Goal: Transaction & Acquisition: Register for event/course

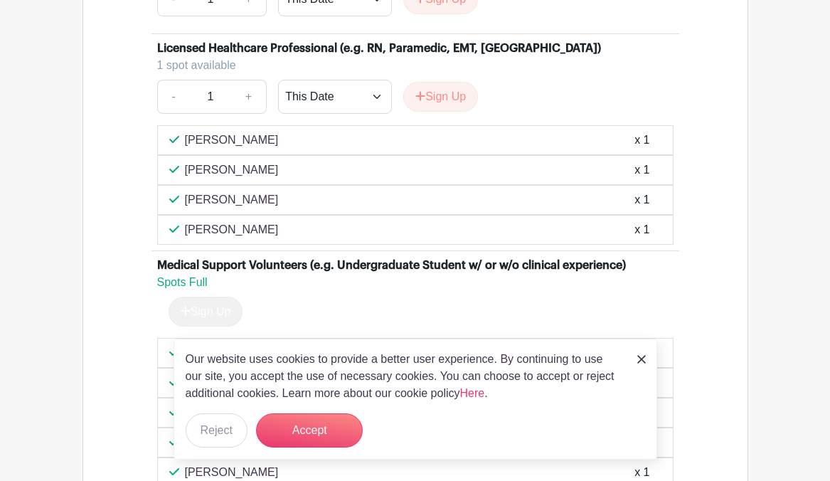
scroll to position [1303, 0]
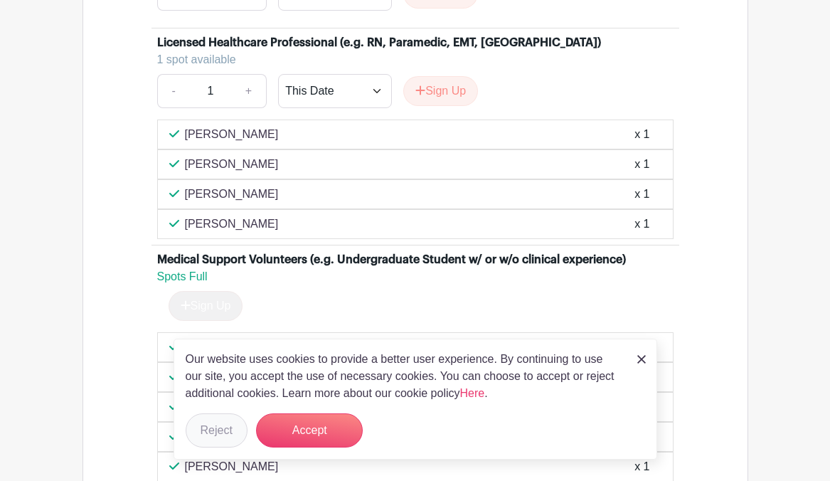
click at [237, 428] on button "Reject" at bounding box center [217, 430] width 62 height 34
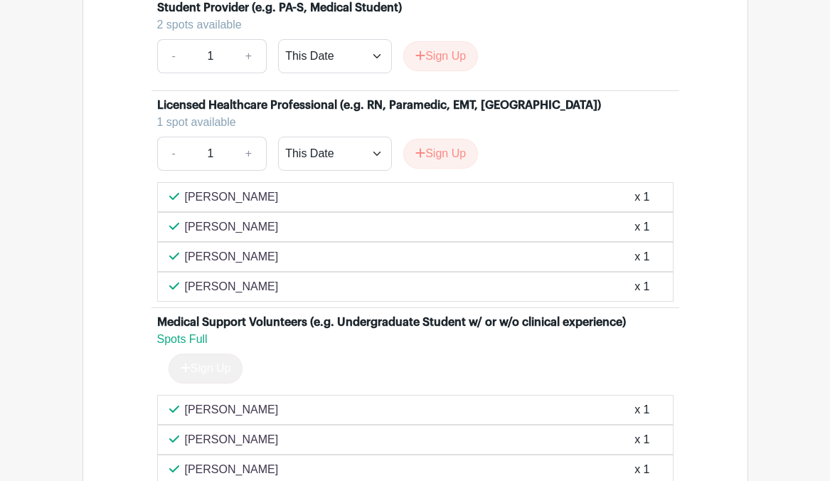
scroll to position [1126, 0]
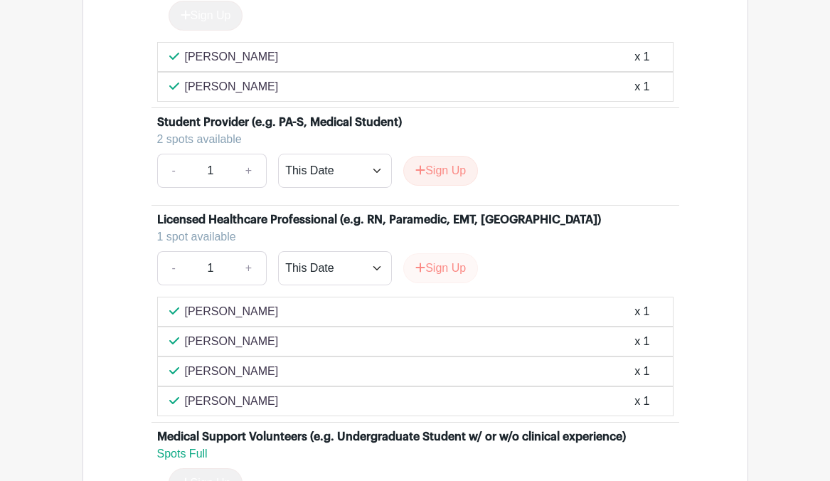
click at [446, 283] on button "Sign Up" at bounding box center [440, 268] width 75 height 30
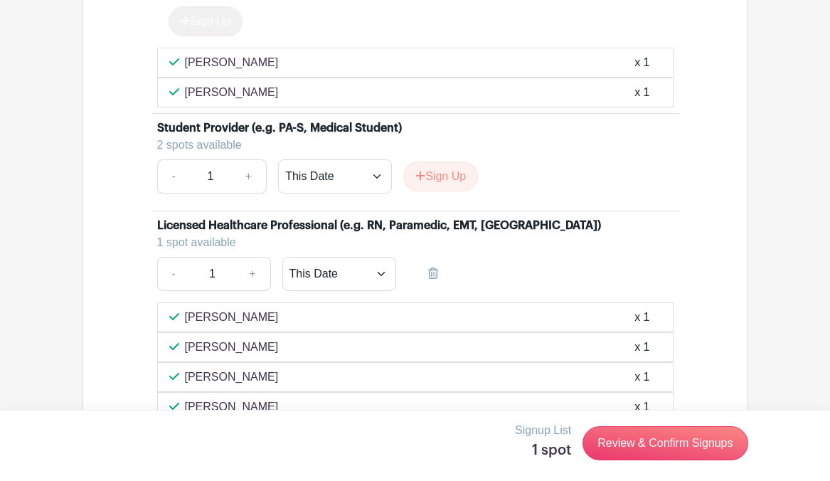
scroll to position [1175, 0]
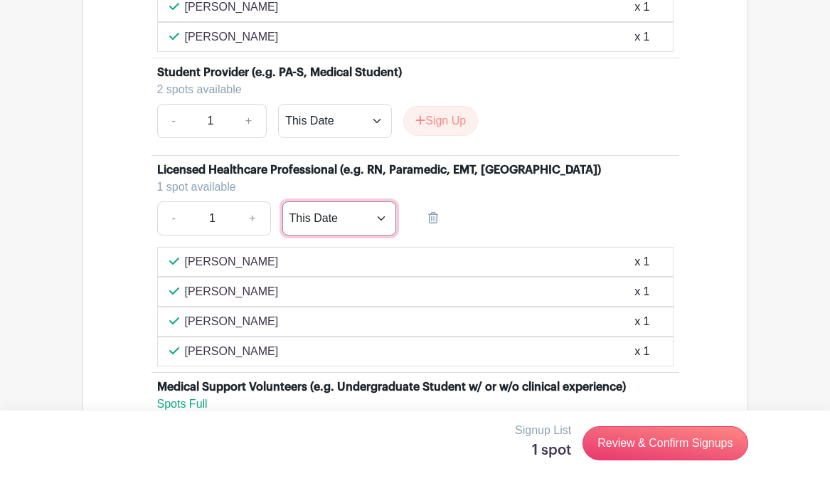
select select "select_dates"
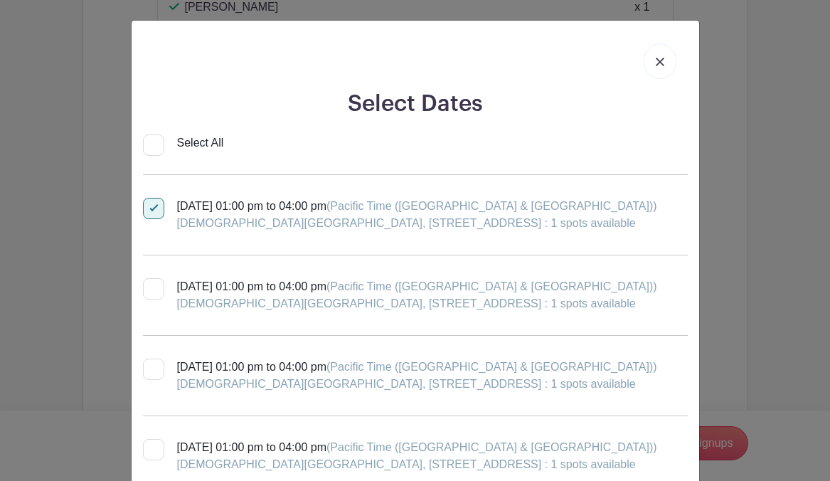
scroll to position [0, 0]
click at [155, 287] on div at bounding box center [153, 288] width 21 height 21
click at [152, 287] on input "[DATE] 01:00 pm to 04:00 pm (Pacific Time ([GEOGRAPHIC_DATA] & [GEOGRAPHIC_DATA…" at bounding box center [147, 282] width 9 height 9
checkbox input "true"
click at [155, 366] on div at bounding box center [153, 369] width 21 height 21
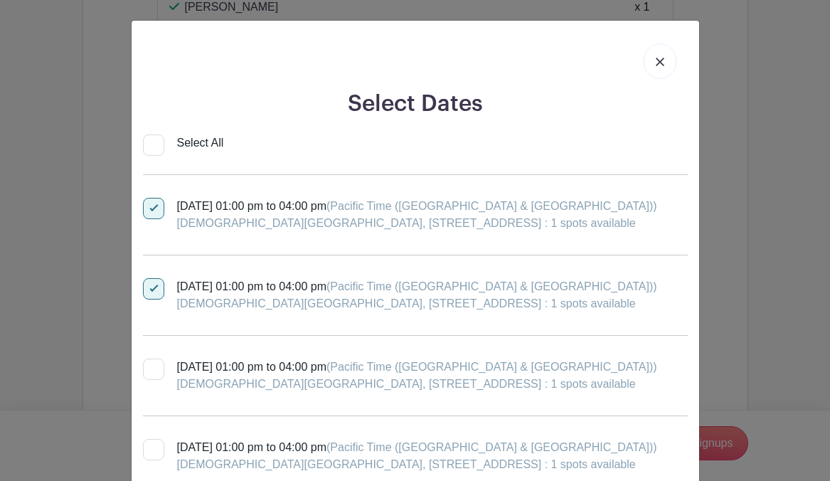
click at [152, 366] on input "[DATE] 01:00 pm to 04:00 pm (Pacific Time ([GEOGRAPHIC_DATA] & [GEOGRAPHIC_DATA…" at bounding box center [147, 363] width 9 height 9
checkbox input "true"
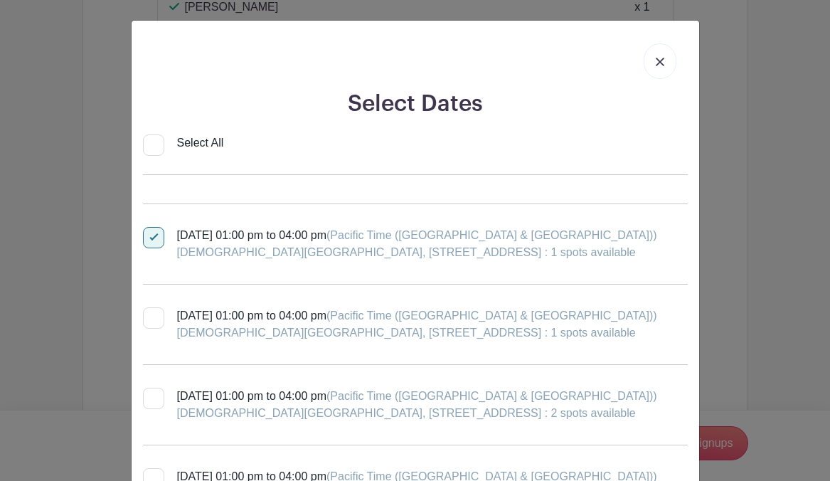
scroll to position [132, 0]
click at [159, 324] on div at bounding box center [153, 317] width 21 height 21
click at [152, 316] on input "[DATE] 01:00 pm to 04:00 pm (Pacific Time ([GEOGRAPHIC_DATA] & [GEOGRAPHIC_DATA…" at bounding box center [147, 311] width 9 height 9
checkbox input "true"
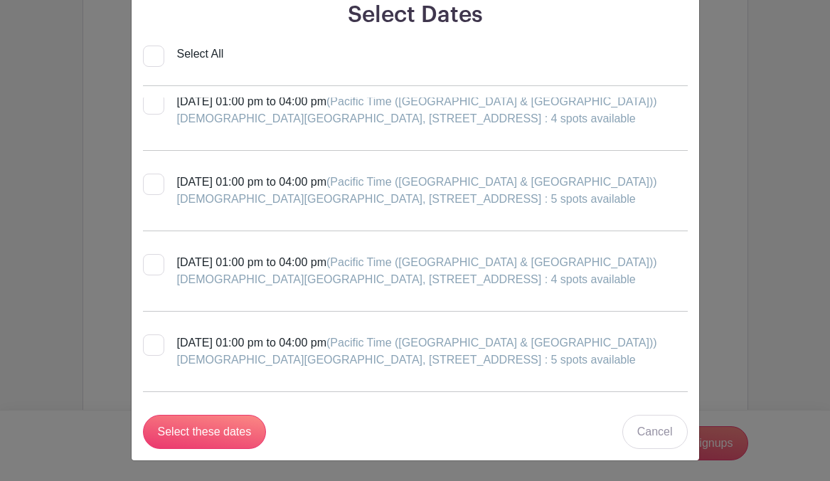
scroll to position [89, 0]
click at [205, 428] on input "Select these dates" at bounding box center [205, 432] width 124 height 34
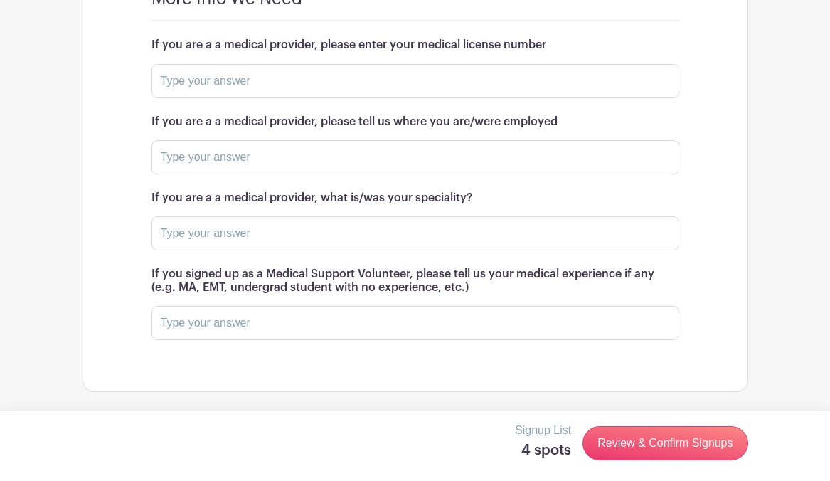
scroll to position [1973, 0]
click at [317, 98] on input "text" at bounding box center [416, 81] width 528 height 34
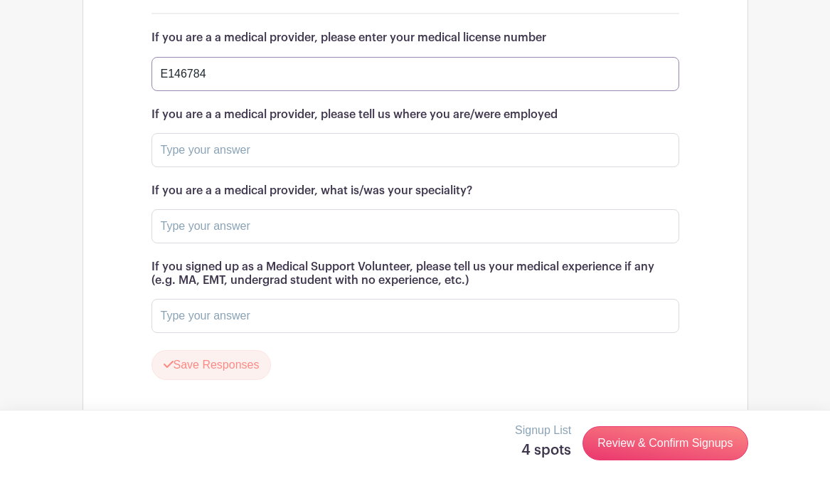
type input "E146784"
type input "[GEOGRAPHIC_DATA][PERSON_NAME]"
click at [347, 243] on input "text" at bounding box center [416, 226] width 528 height 34
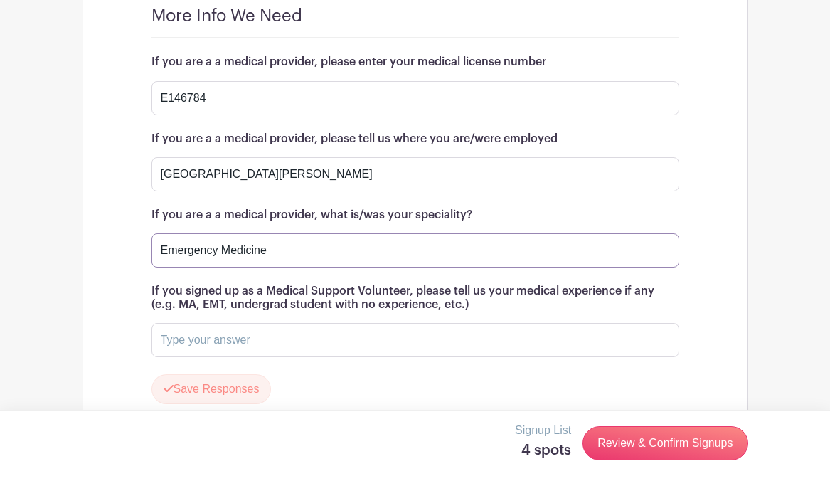
scroll to position [1964, 0]
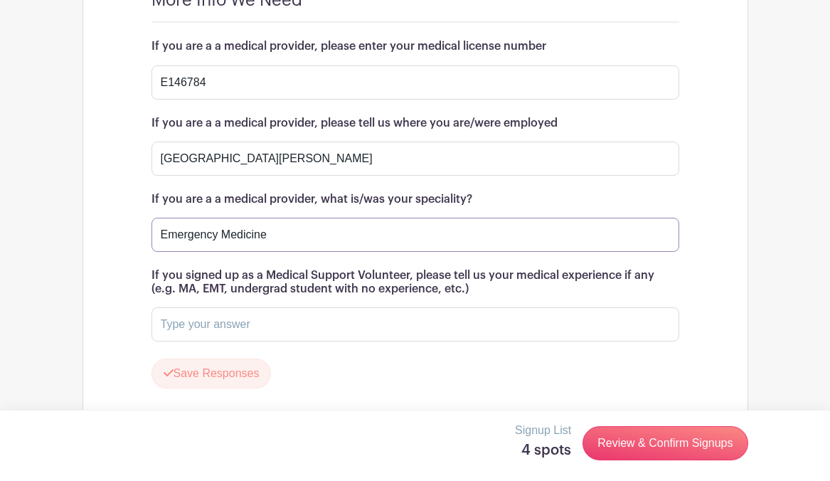
type input "Emergency Medicine"
click at [401, 176] on input "[GEOGRAPHIC_DATA][PERSON_NAME]" at bounding box center [416, 159] width 528 height 34
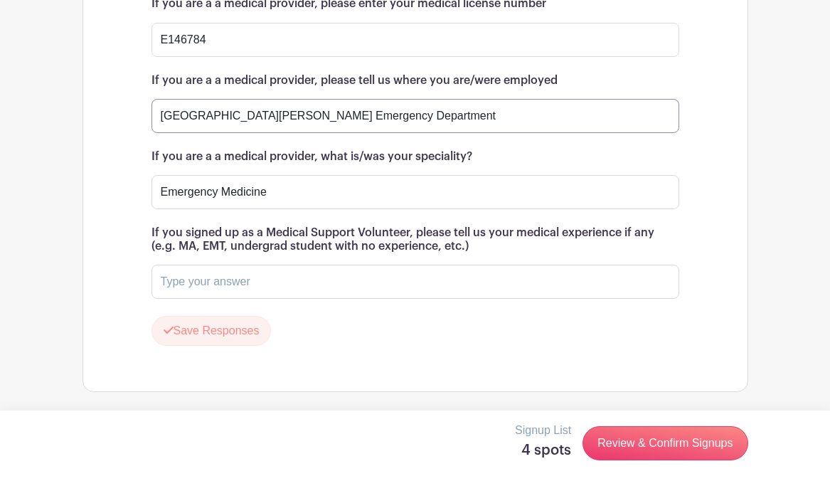
scroll to position [2043, 0]
type input "[GEOGRAPHIC_DATA][PERSON_NAME] Emergency Department"
click at [638, 448] on link "Review & Confirm Signups" at bounding box center [665, 443] width 165 height 34
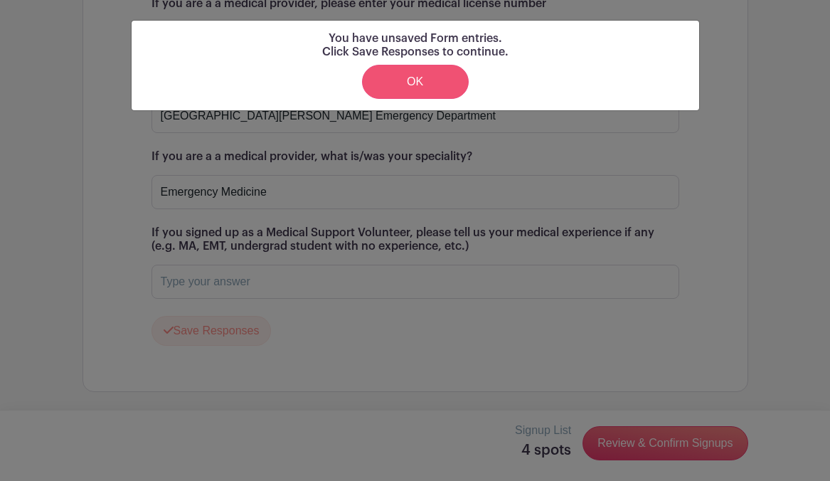
click at [457, 82] on link "OK" at bounding box center [415, 82] width 107 height 34
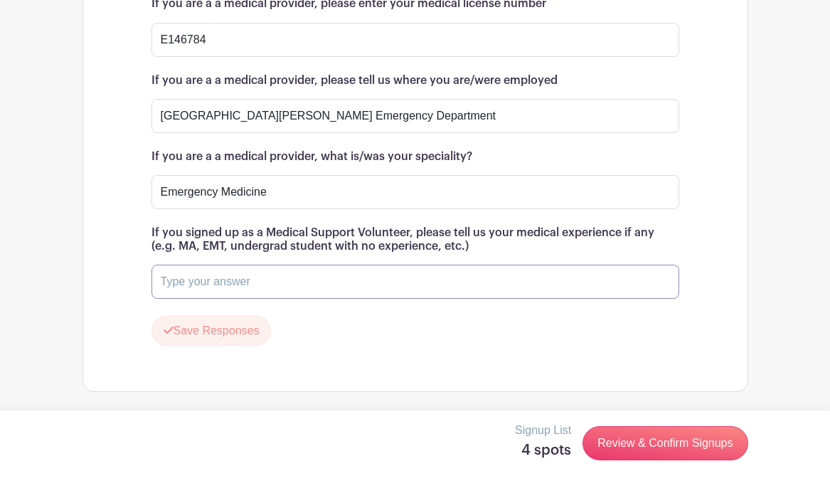
click at [312, 282] on input "text" at bounding box center [416, 282] width 528 height 34
type input "^"
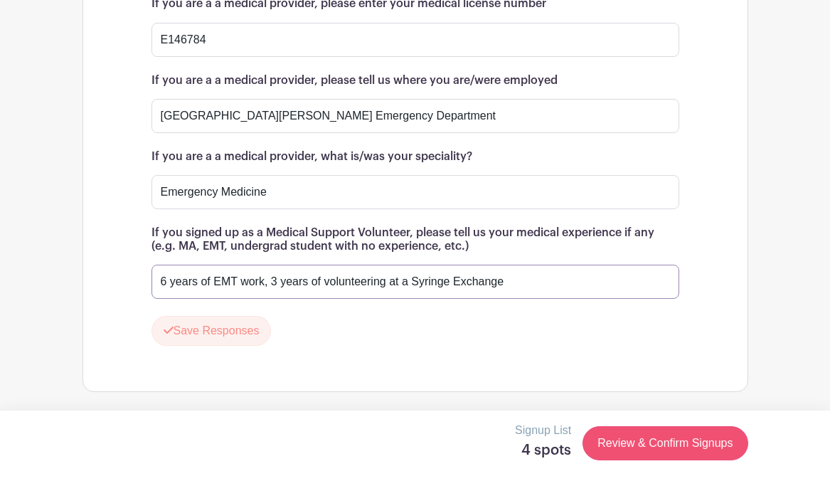
type input "6 years of EMT work, 3 years of volunteering at a Syringe Exchange"
click at [627, 437] on link "Review & Confirm Signups" at bounding box center [665, 443] width 165 height 34
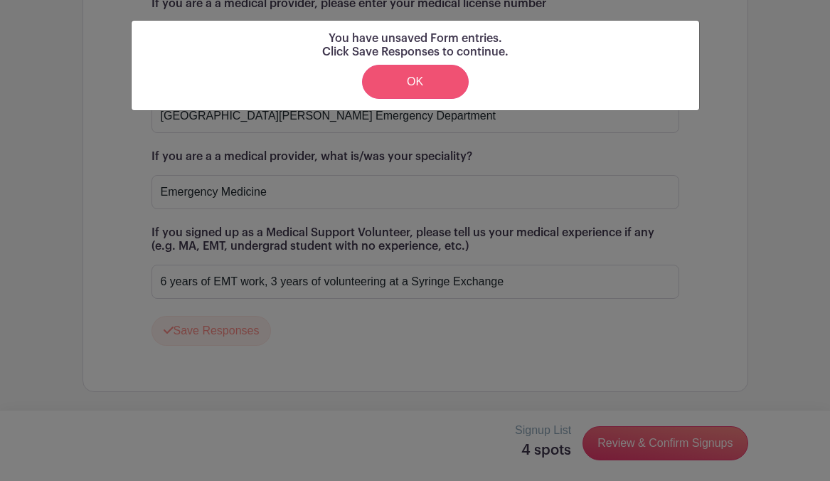
click at [410, 71] on link "OK" at bounding box center [415, 82] width 107 height 34
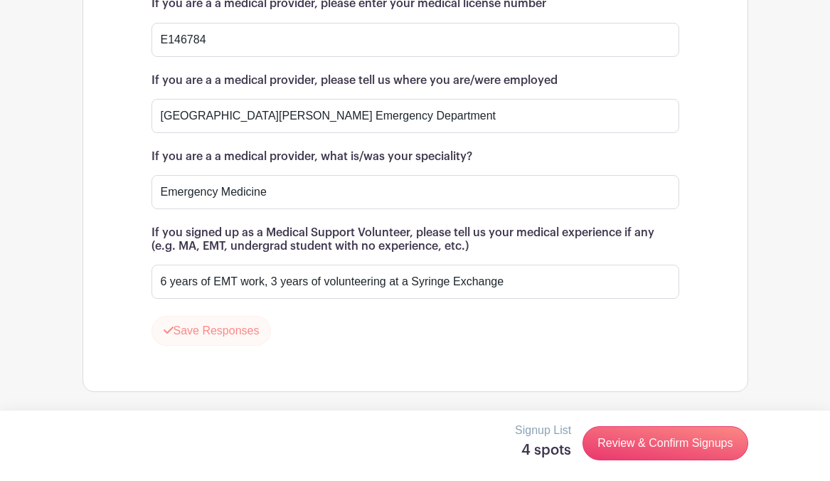
click at [209, 326] on button "Save Responses" at bounding box center [212, 331] width 120 height 30
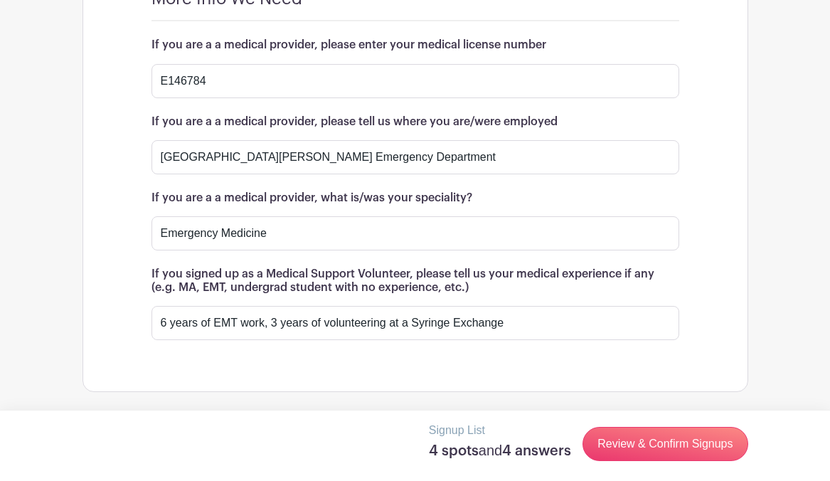
scroll to position [2002, 0]
click at [650, 443] on link "Review & Confirm Signups" at bounding box center [665, 444] width 165 height 34
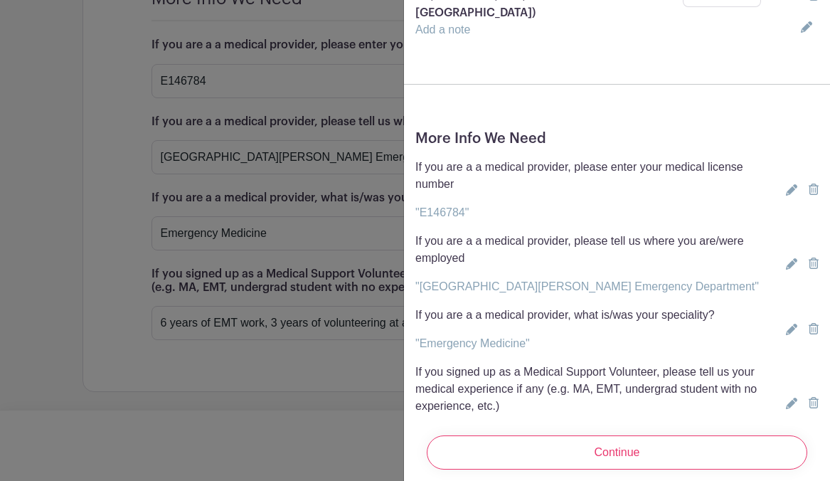
scroll to position [873, 0]
click at [793, 259] on icon at bounding box center [791, 264] width 11 height 11
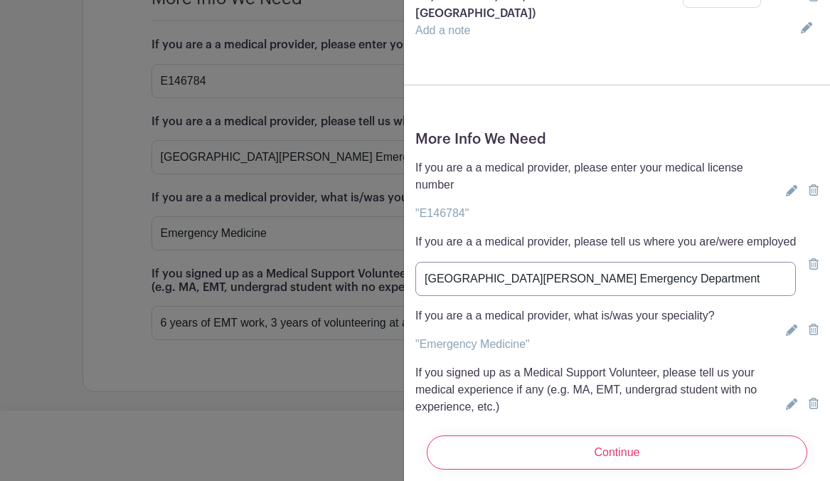
click at [745, 262] on input "[GEOGRAPHIC_DATA][PERSON_NAME] Emergency Department" at bounding box center [606, 279] width 381 height 34
click at [621, 262] on input "[GEOGRAPHIC_DATA][PERSON_NAME] Emergency Department, Evolve EMS, Premier Ambula…" at bounding box center [606, 279] width 381 height 34
click at [551, 262] on input "[GEOGRAPHIC_DATA][PERSON_NAME] Emergency Department, Evolve EMS([DATE]-[DATE]),…" at bounding box center [606, 279] width 381 height 34
click at [679, 262] on input "[GEOGRAPHIC_DATA][PERSON_NAME] Emergency Department(, Evolve EMS([DATE]-[DATE])…" at bounding box center [606, 279] width 381 height 34
click at [555, 262] on input "[GEOGRAPHIC_DATA][PERSON_NAME] Emergency Department(, Evolve EMS([DATE]-[DATE])…" at bounding box center [606, 279] width 381 height 34
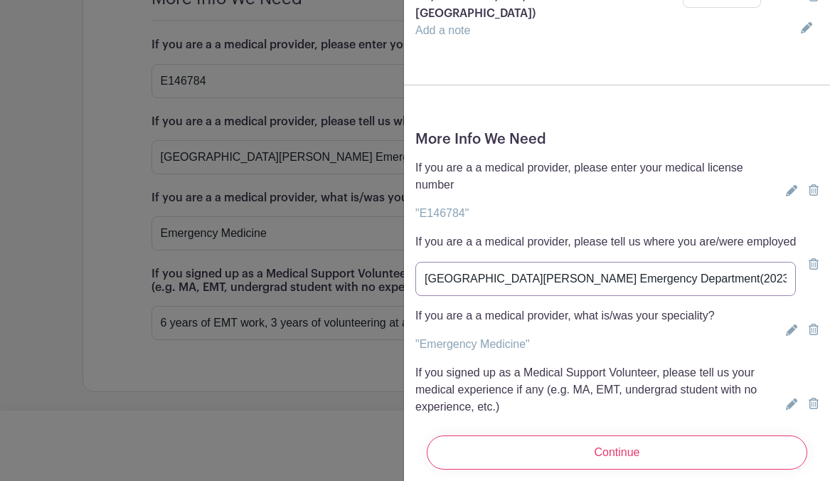
drag, startPoint x: 620, startPoint y: 210, endPoint x: 853, endPoint y: 209, distance: 232.7
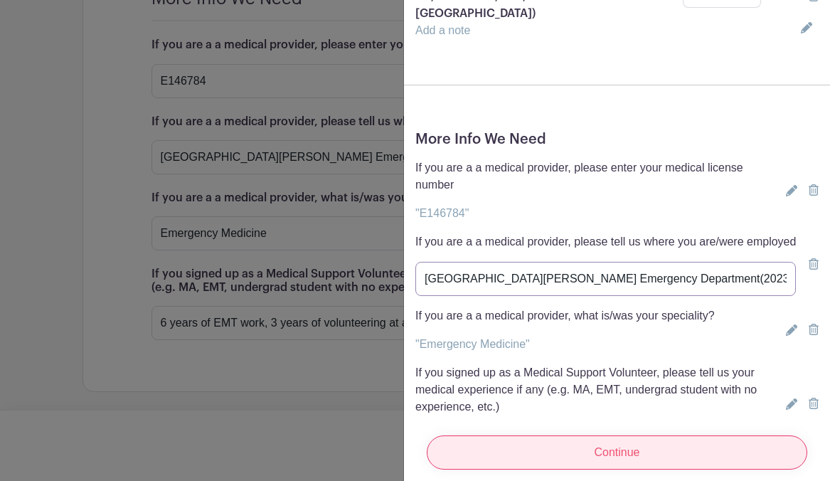
type input "[GEOGRAPHIC_DATA][PERSON_NAME] Emergency Department(2023-Present), Evolve EMS([…"
click at [603, 441] on input "Continue" at bounding box center [617, 452] width 381 height 34
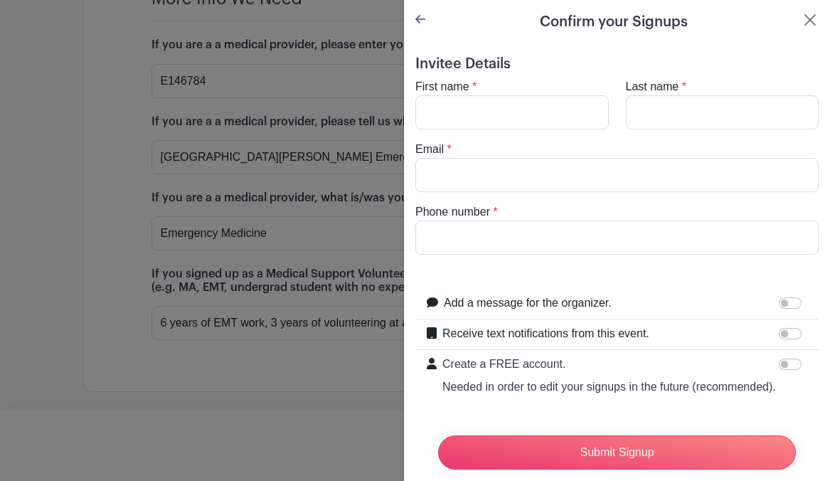
scroll to position [0, 0]
click at [238, 324] on div at bounding box center [415, 240] width 830 height 481
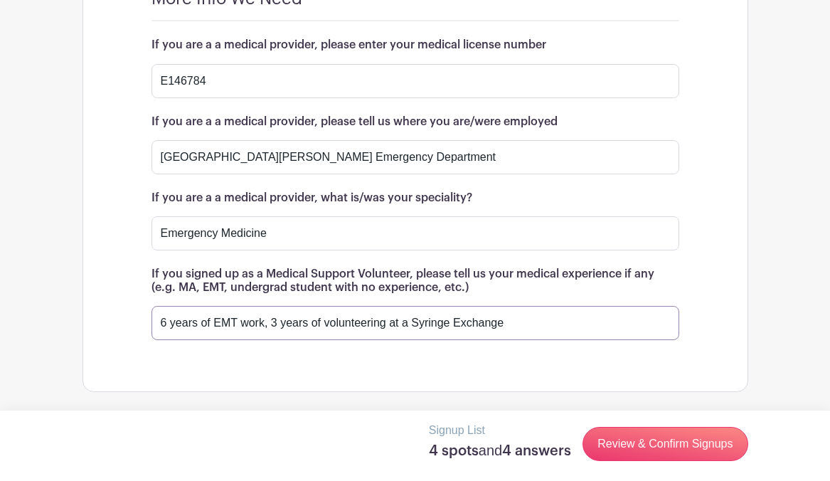
click at [171, 324] on input "6 years of EMT work, 3 years of volunteering at a Syringe Exchange" at bounding box center [416, 323] width 528 height 34
click at [169, 324] on input "6 years of EMT work, 3 years of volunteering at a Syringe Exchange" at bounding box center [416, 323] width 528 height 34
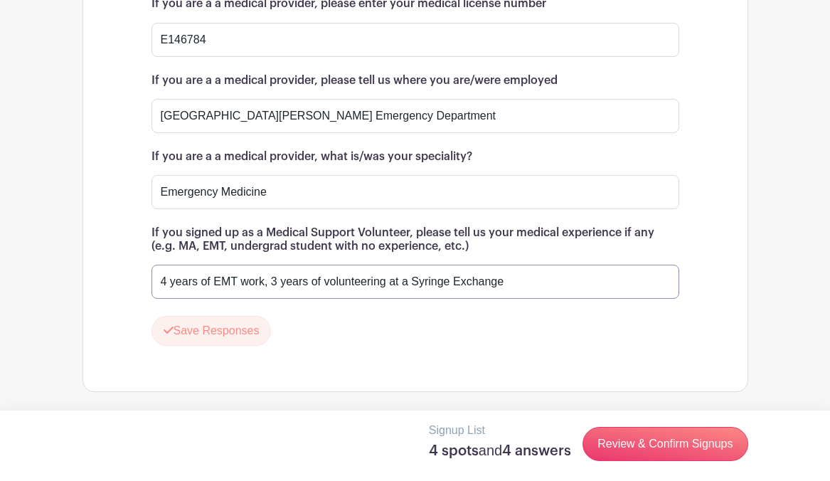
scroll to position [2021, 0]
type input "4 years of EMT work, 3 years of volunteering at a Syringe Exchange"
click at [216, 346] on button "Save Responses" at bounding box center [212, 331] width 120 height 30
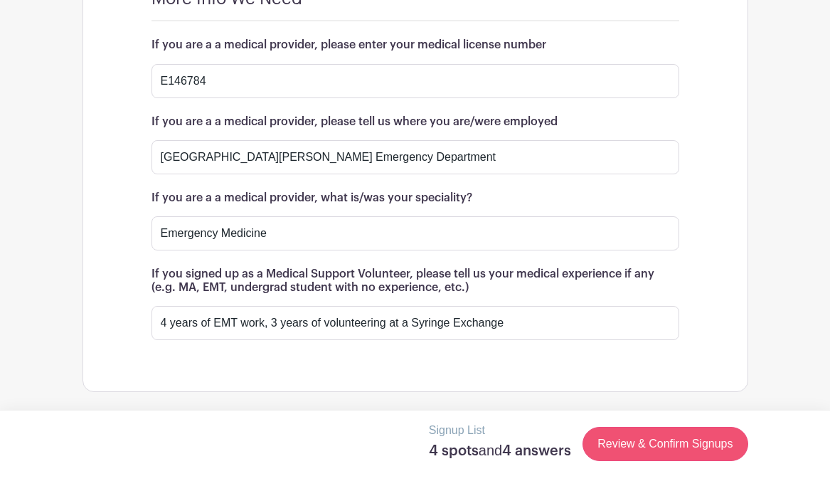
click at [660, 440] on link "Review & Confirm Signups" at bounding box center [665, 444] width 165 height 34
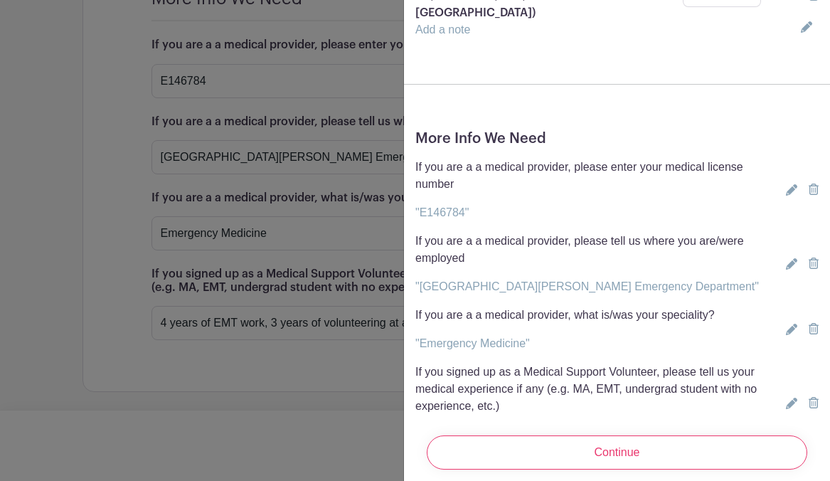
scroll to position [873, 0]
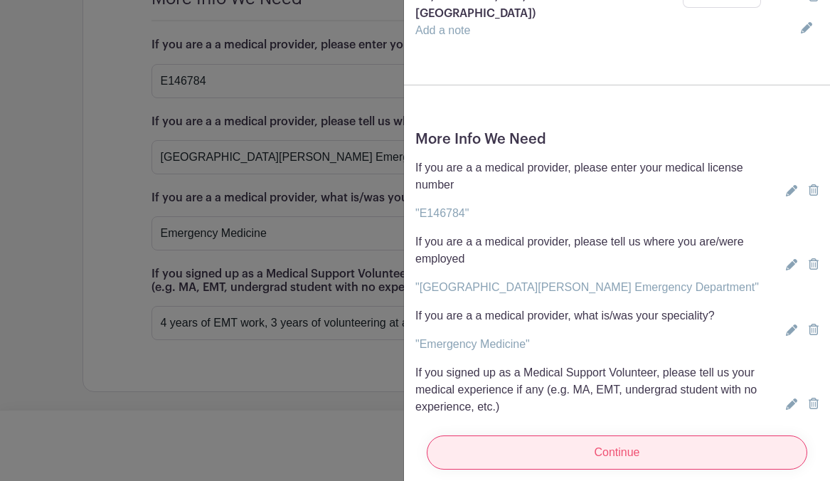
click at [636, 440] on input "Continue" at bounding box center [617, 452] width 381 height 34
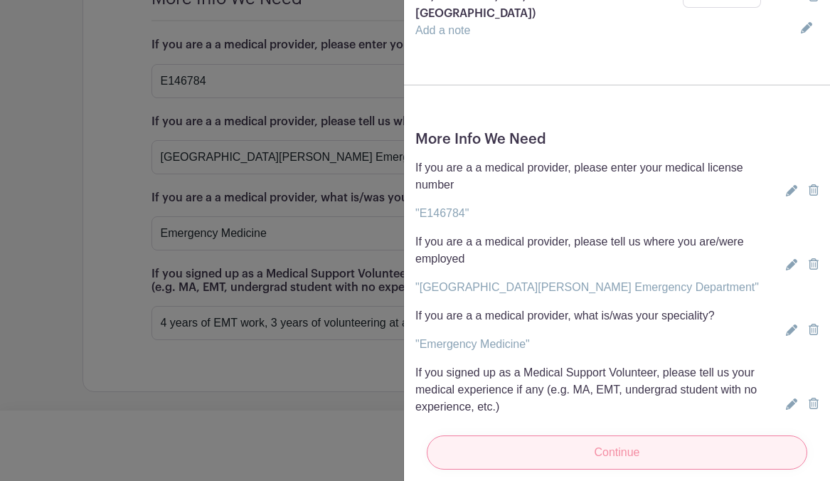
scroll to position [34, 0]
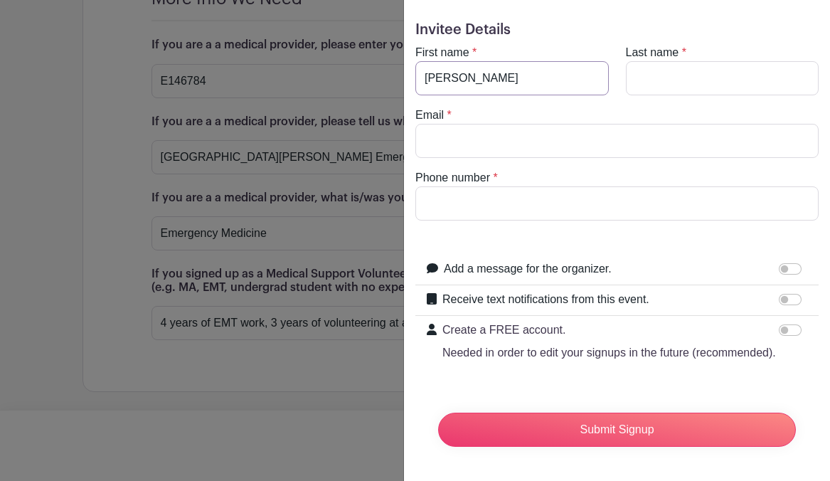
type input "[PERSON_NAME]"
type input "Lao"
type input "[EMAIL_ADDRESS][DOMAIN_NAME]"
type input "9492908924"
click at [786, 278] on div at bounding box center [793, 269] width 28 height 18
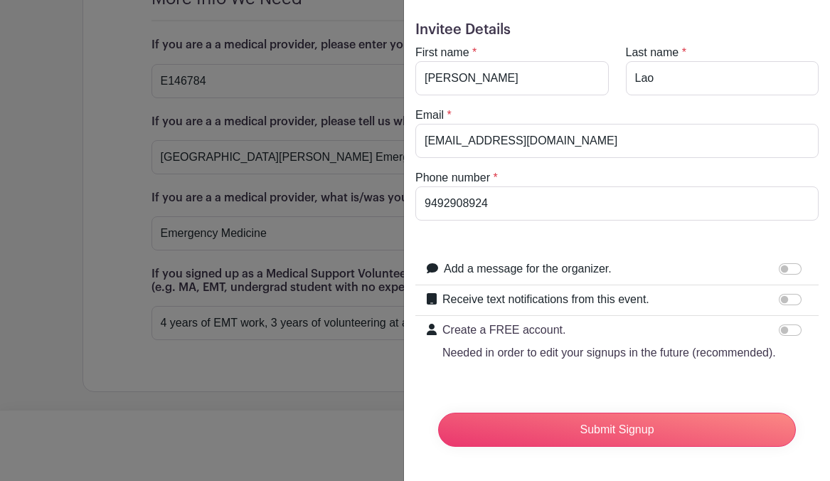
click at [786, 273] on input "Add a message for the organizer." at bounding box center [790, 268] width 23 height 11
checkbox input "true"
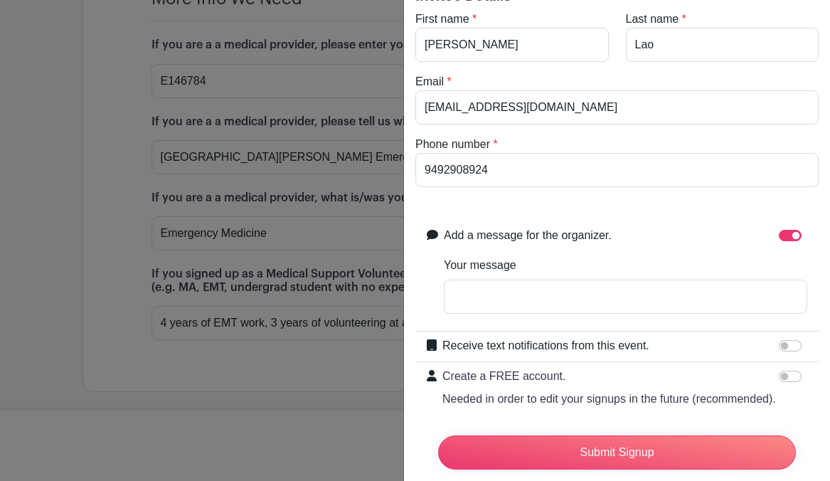
scroll to position [72, 0]
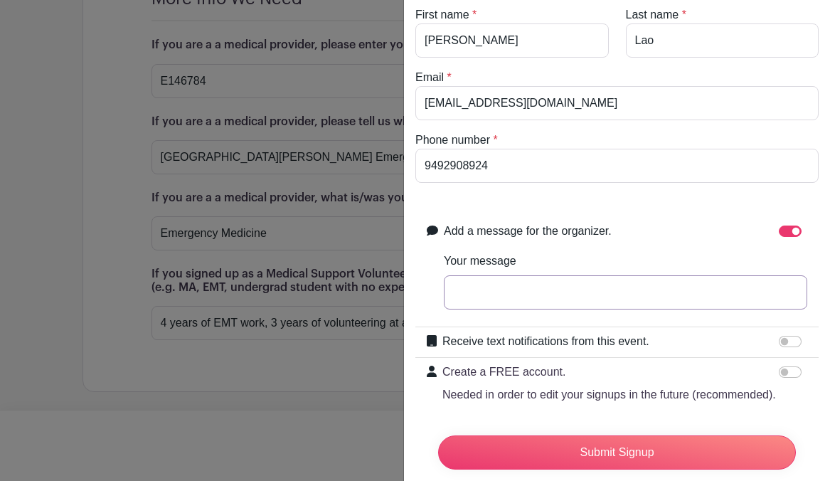
click at [618, 287] on input "Your message" at bounding box center [626, 292] width 364 height 34
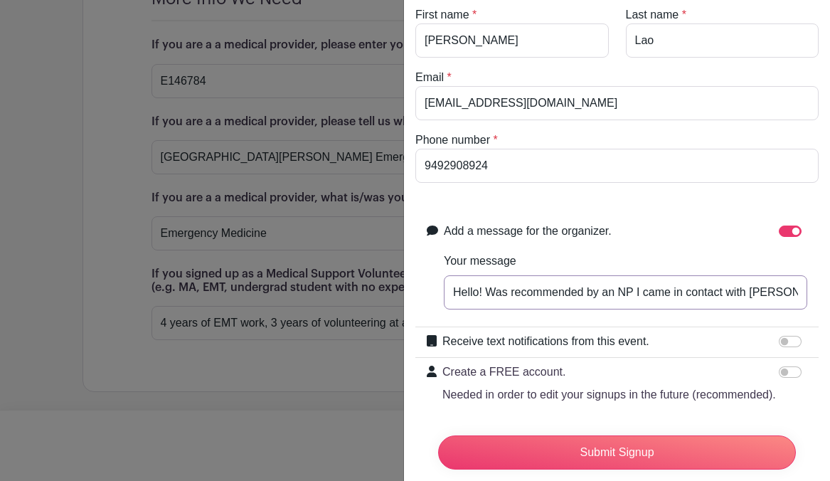
type input "Hello! Was recommended by an NP I came in contact with [PERSON_NAME] and wanted…"
click at [791, 339] on input "Receive text notifications from this event." at bounding box center [790, 341] width 23 height 11
checkbox input "true"
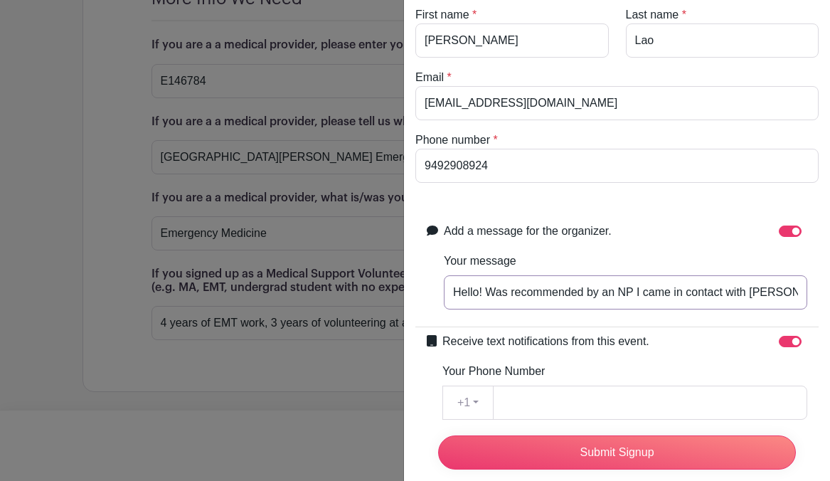
click at [788, 298] on input "Hello! Was recommended by an NP I came in contact with [PERSON_NAME] and wanted…" at bounding box center [626, 292] width 364 height 34
drag, startPoint x: 776, startPoint y: 295, endPoint x: 877, endPoint y: 295, distance: 101.0
click at [570, 293] on input "Hello! Was recommended by an NP I came in contact with [PERSON_NAME] and wanted…" at bounding box center [626, 292] width 364 height 34
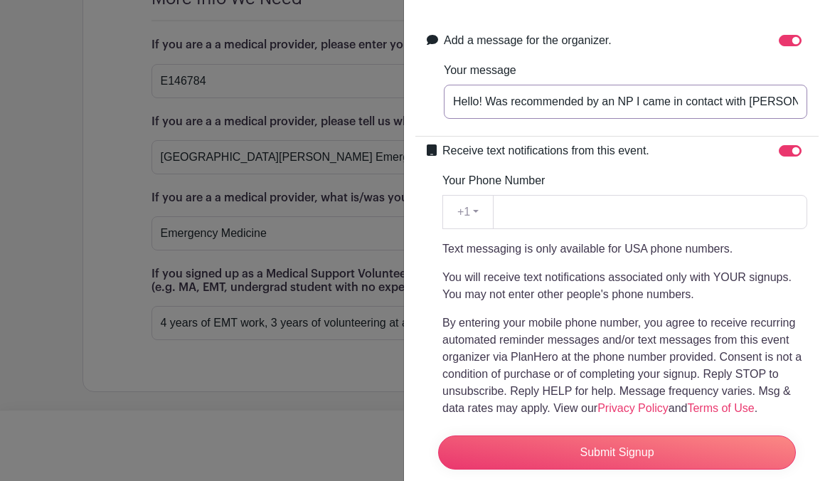
scroll to position [294, 0]
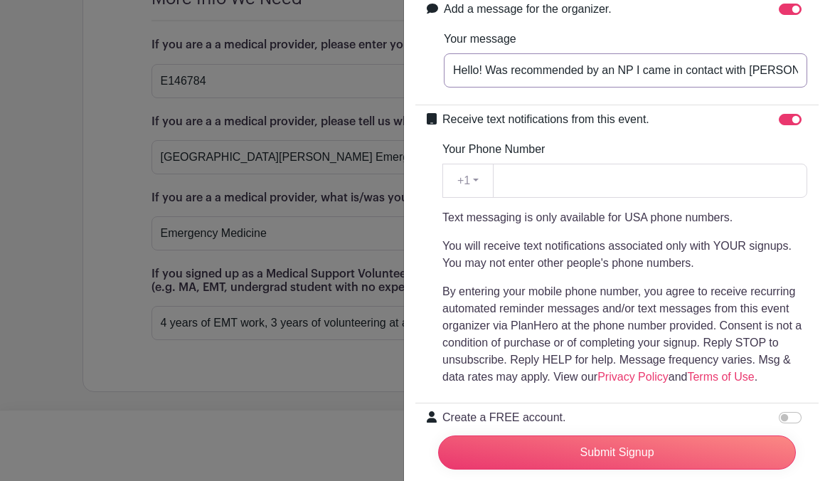
type input "Hello! Was recommended by an NP I came in contact with [PERSON_NAME] and wanted…"
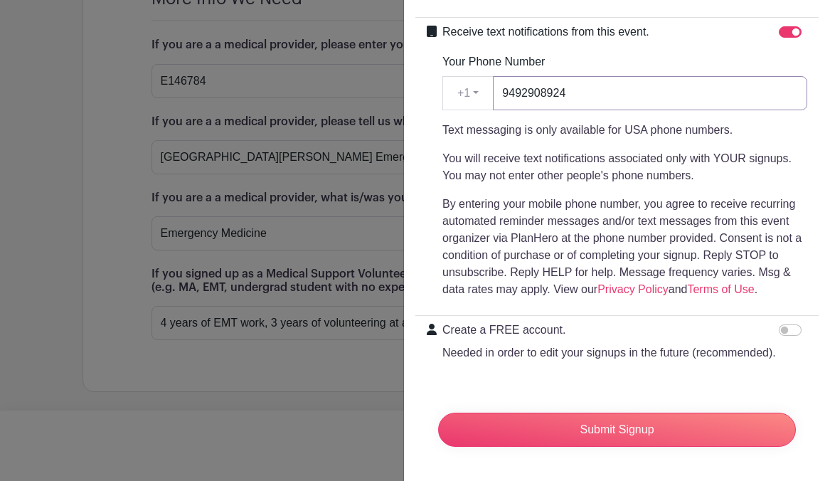
scroll to position [381, 0]
type input "9492908924"
click at [791, 329] on input "Create a FREE account. Needed in order to edit your signups in the future (reco…" at bounding box center [790, 329] width 23 height 11
checkbox input "true"
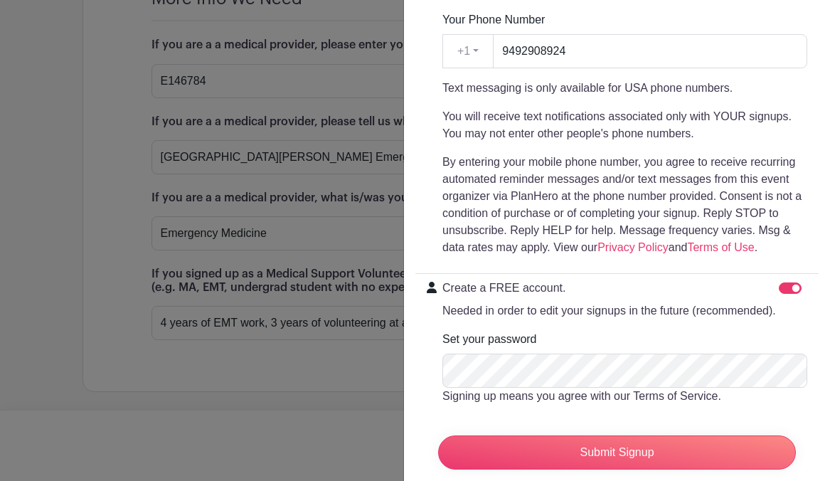
scroll to position [466, 0]
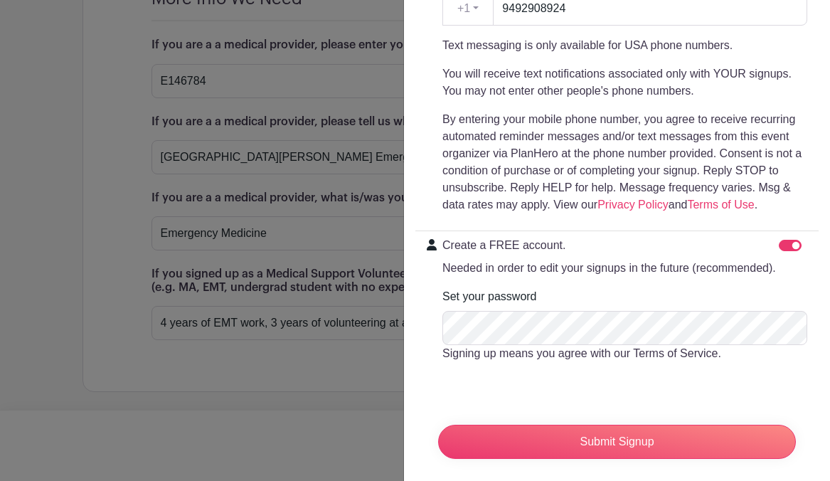
click at [618, 344] on div "Add a message for the organizer. Your message Hello! Was recommended by an NP I…" at bounding box center [617, 101] width 403 height 556
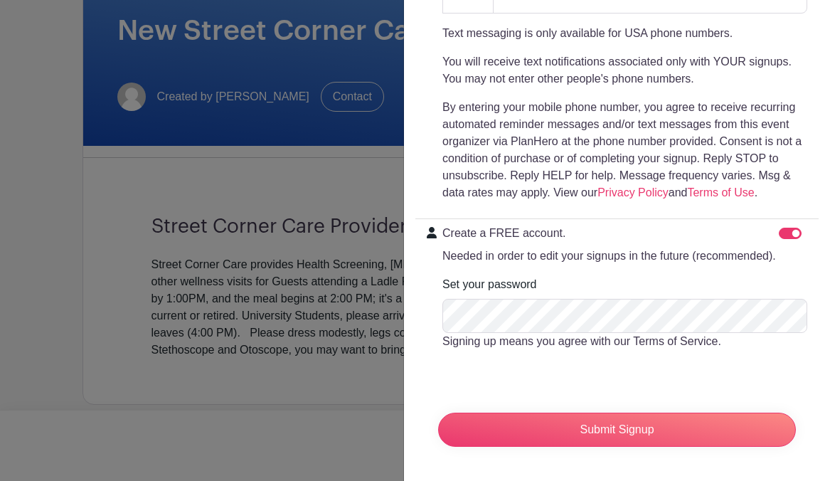
scroll to position [478, 0]
click at [762, 290] on div "Set your password Signing up means you agree with our Terms of Service." at bounding box center [625, 313] width 365 height 74
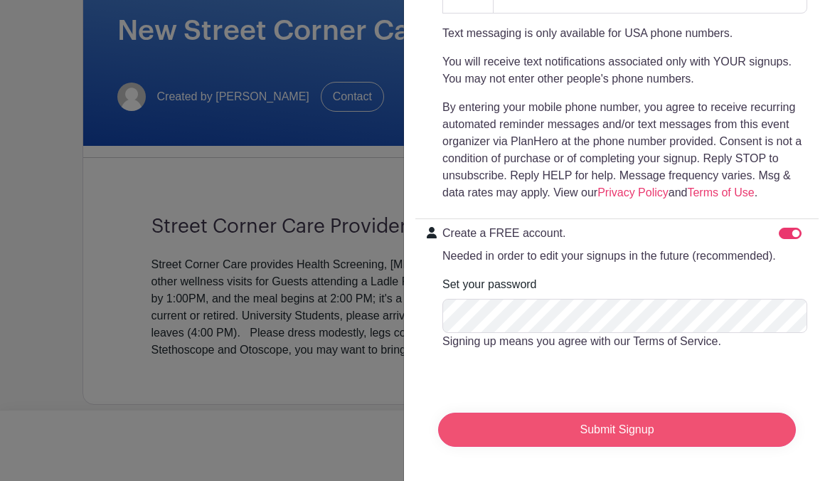
click at [568, 421] on input "Submit Signup" at bounding box center [617, 430] width 358 height 34
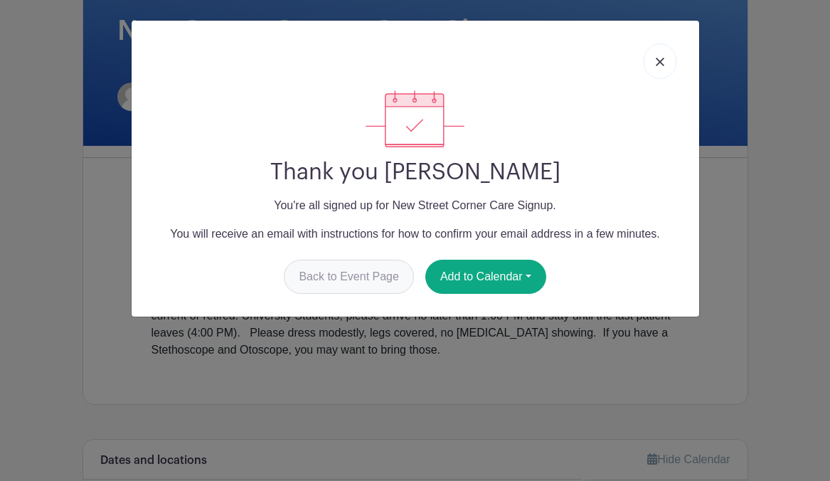
click at [378, 278] on link "Back to Event Page" at bounding box center [349, 277] width 130 height 34
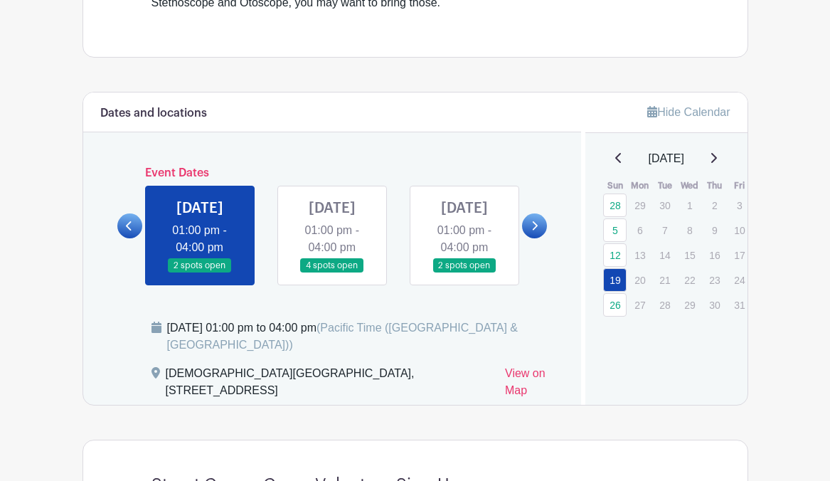
scroll to position [679, 0]
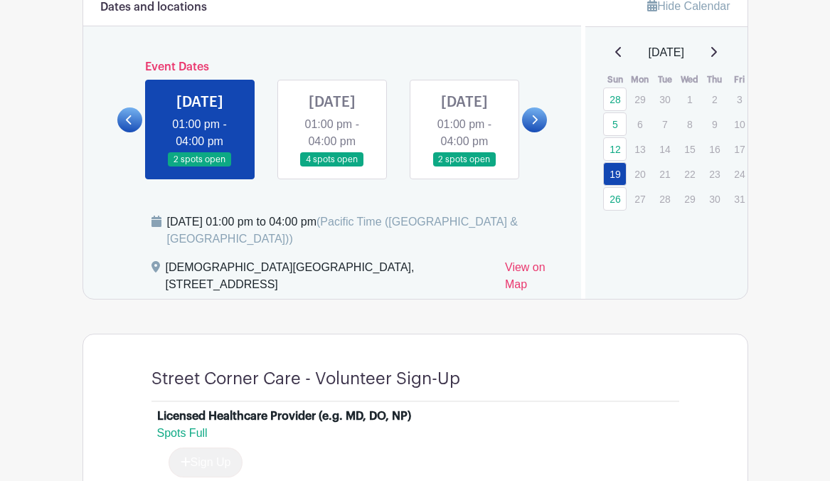
click at [543, 122] on link at bounding box center [534, 119] width 25 height 25
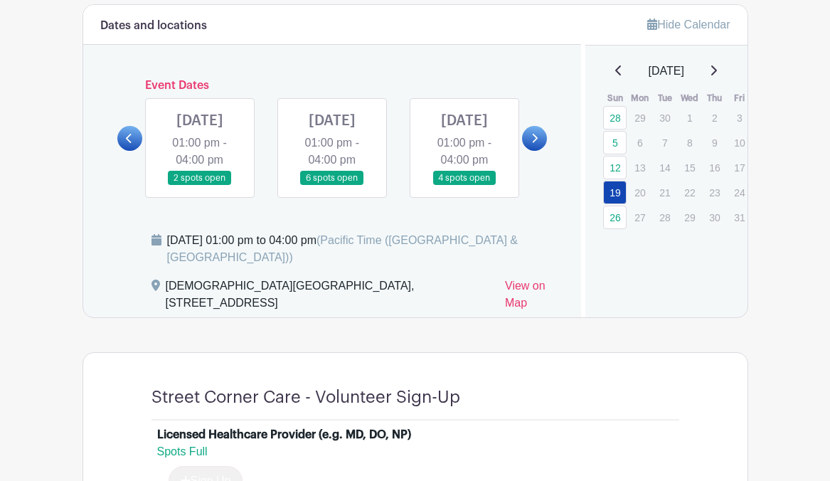
scroll to position [630, 0]
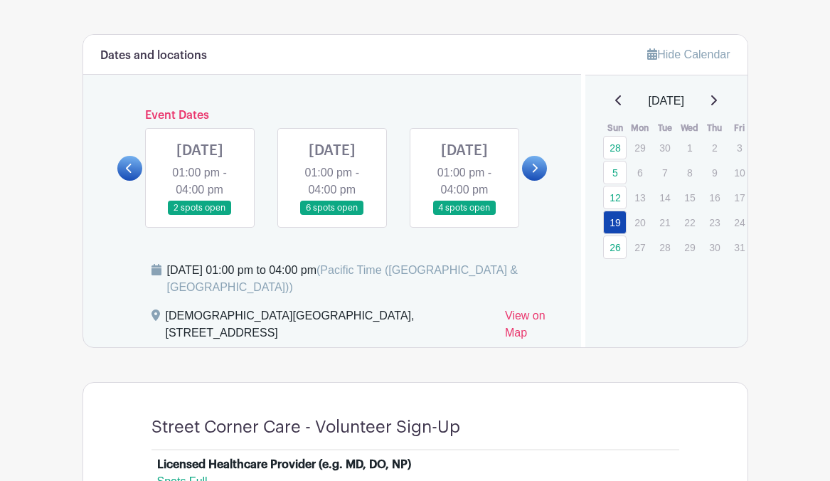
click at [134, 181] on link at bounding box center [129, 168] width 25 height 25
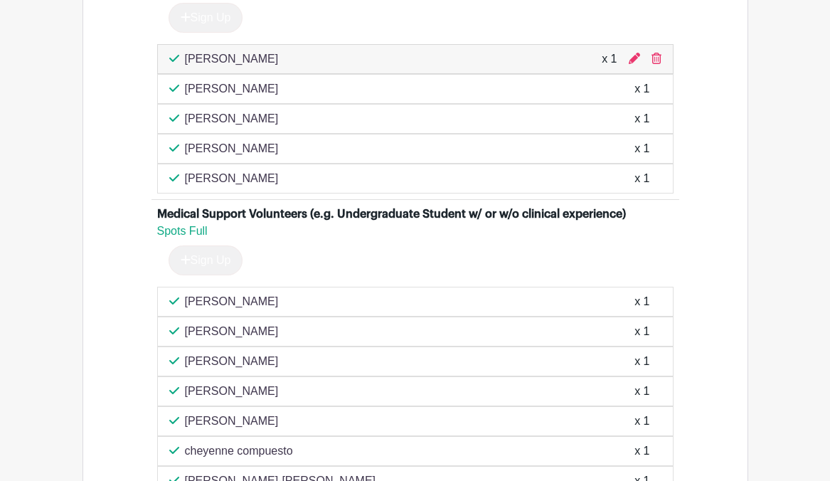
scroll to position [1375, 0]
